Goal: Check status: Check status

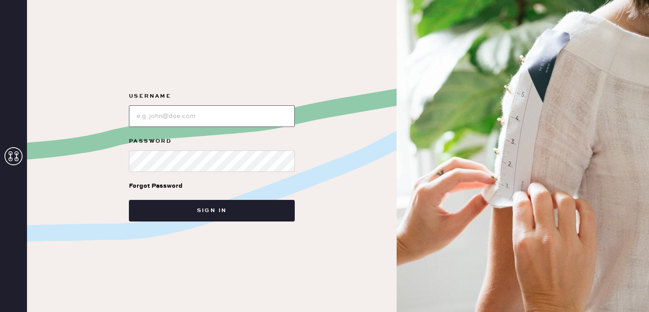
click at [248, 114] on input "loginName" at bounding box center [212, 116] width 166 height 22
type input "[EMAIL_ADDRESS][DOMAIN_NAME]"
click at [129, 200] on button "Sign in" at bounding box center [212, 211] width 166 height 22
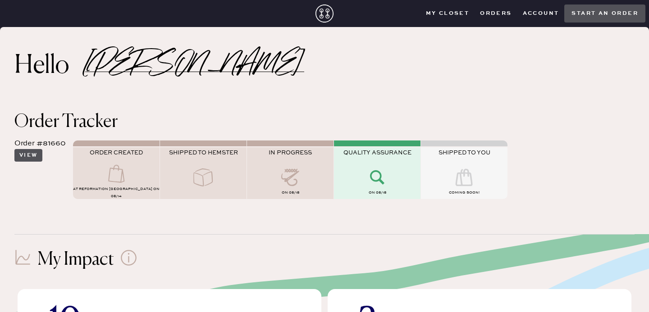
click at [35, 157] on button "View" at bounding box center [28, 155] width 28 height 13
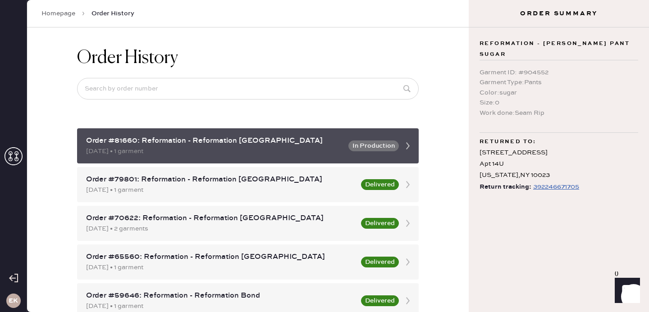
click at [208, 138] on div "Order #81660: Reformation - Reformation [GEOGRAPHIC_DATA]" at bounding box center [214, 141] width 257 height 11
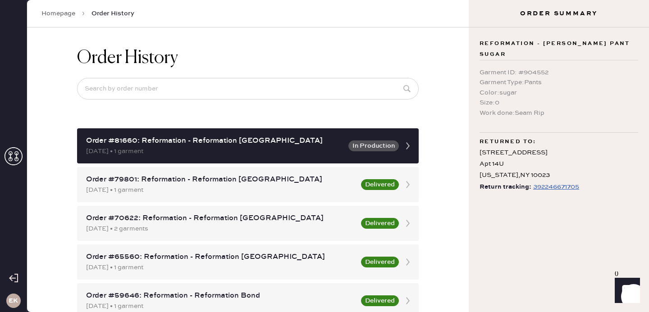
click at [550, 182] on div "392246671705" at bounding box center [556, 187] width 46 height 11
